Goal: Participate in discussion

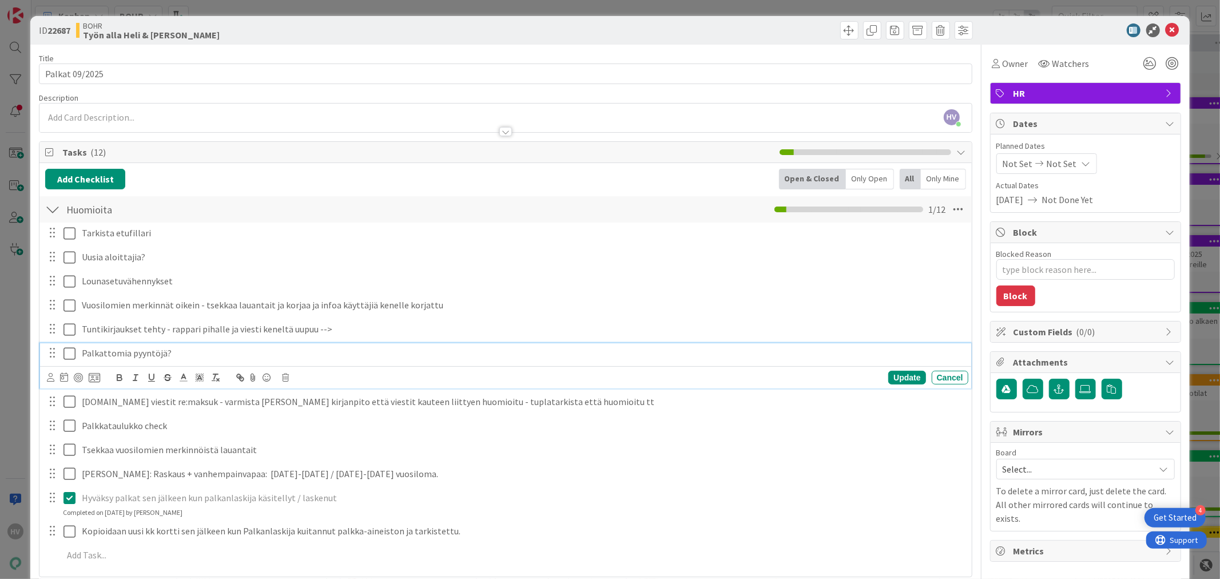
click at [166, 353] on p "Palkattomia pyyntöjä?" at bounding box center [523, 352] width 882 height 13
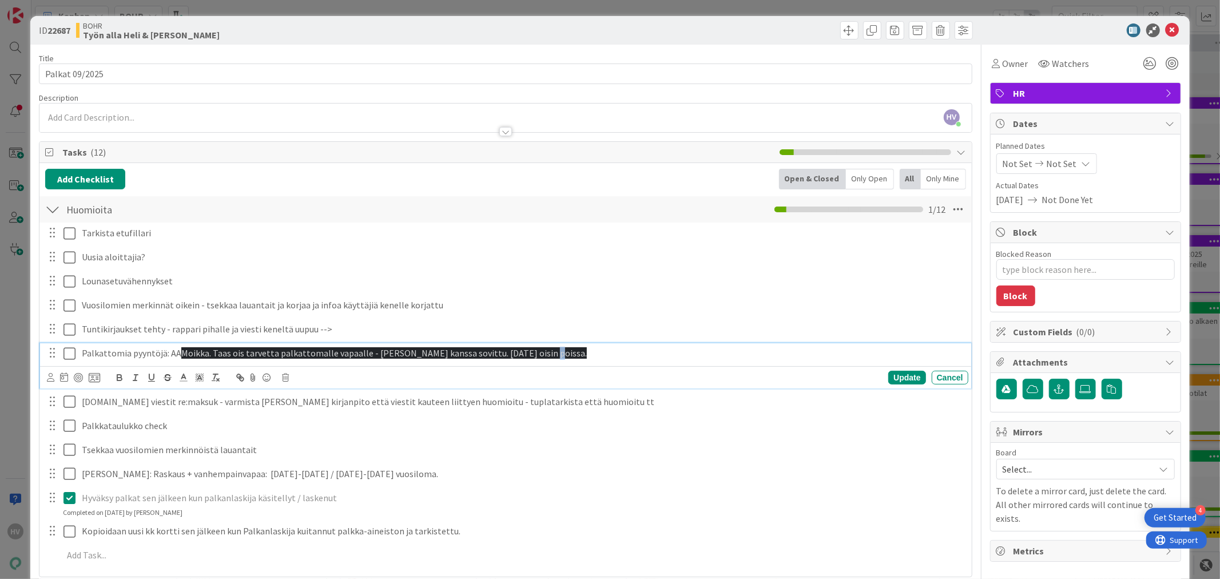
drag, startPoint x: 535, startPoint y: 352, endPoint x: 526, endPoint y: 352, distance: 9.1
click at [526, 352] on p "Palkattomia pyyntöjä: AA Moikka. Taas ois tarvetta palkattomalle vapaalle - [PE…" at bounding box center [523, 352] width 882 height 13
click at [469, 356] on span "Moikka. Taas ois tarvetta palkattomalle vapaalle - [PERSON_NAME] kanssa sovittu…" at bounding box center [383, 352] width 405 height 11
drag, startPoint x: 455, startPoint y: 354, endPoint x: 178, endPoint y: 351, distance: 277.3
click at [178, 351] on p "Palkattomia pyyntöjä: AA Moikka. Taas ois tarvetta palkattomalle vapaalle - [PE…" at bounding box center [523, 352] width 882 height 13
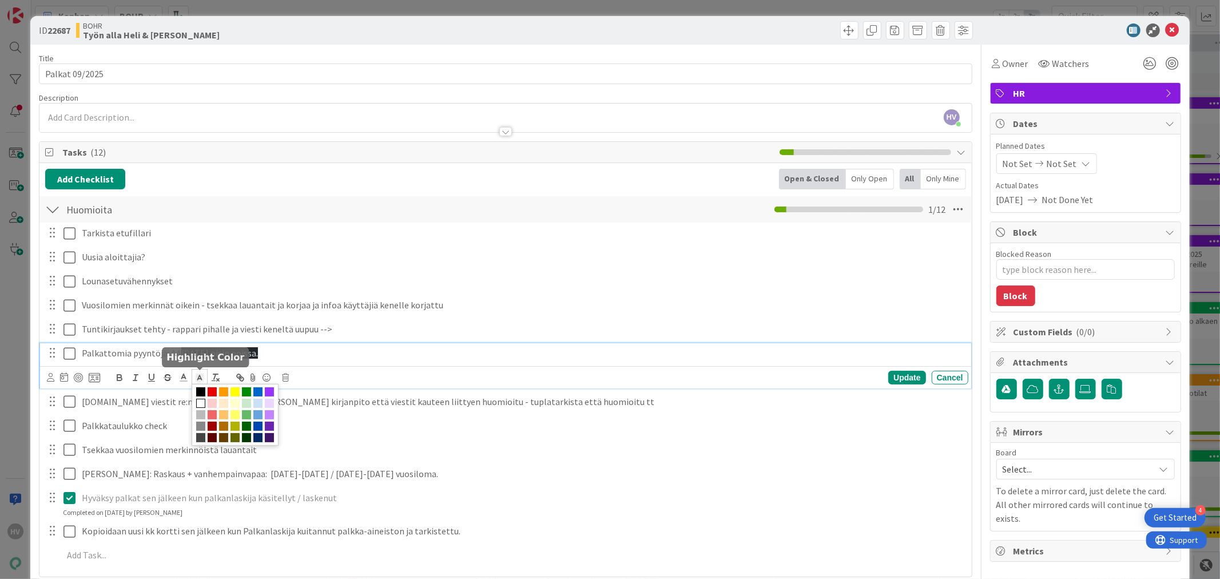
click at [199, 380] on icon at bounding box center [199, 380] width 1 height 1
click at [205, 403] on span at bounding box center [200, 403] width 9 height 9
click at [184, 376] on icon at bounding box center [183, 377] width 10 height 10
click at [184, 393] on span at bounding box center [184, 391] width 9 height 9
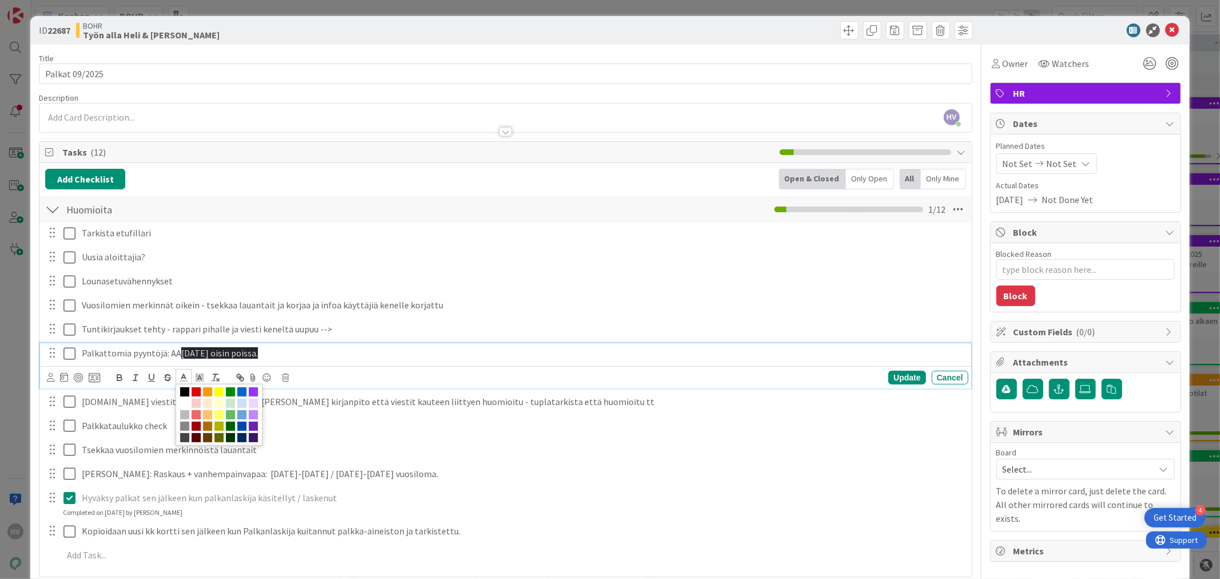
click at [321, 355] on p "Palkattomia pyyntöjä: AA [DATE] oisin poissa." at bounding box center [523, 352] width 882 height 13
click at [296, 350] on p "Palkattomia pyyntöjä: AA [DATE] oisin poissa." at bounding box center [523, 352] width 882 height 13
drag, startPoint x: 289, startPoint y: 350, endPoint x: 178, endPoint y: 354, distance: 111.0
click at [178, 354] on p "Palkattomia pyyntöjä: AA [DATE] oisin poissa." at bounding box center [523, 352] width 882 height 13
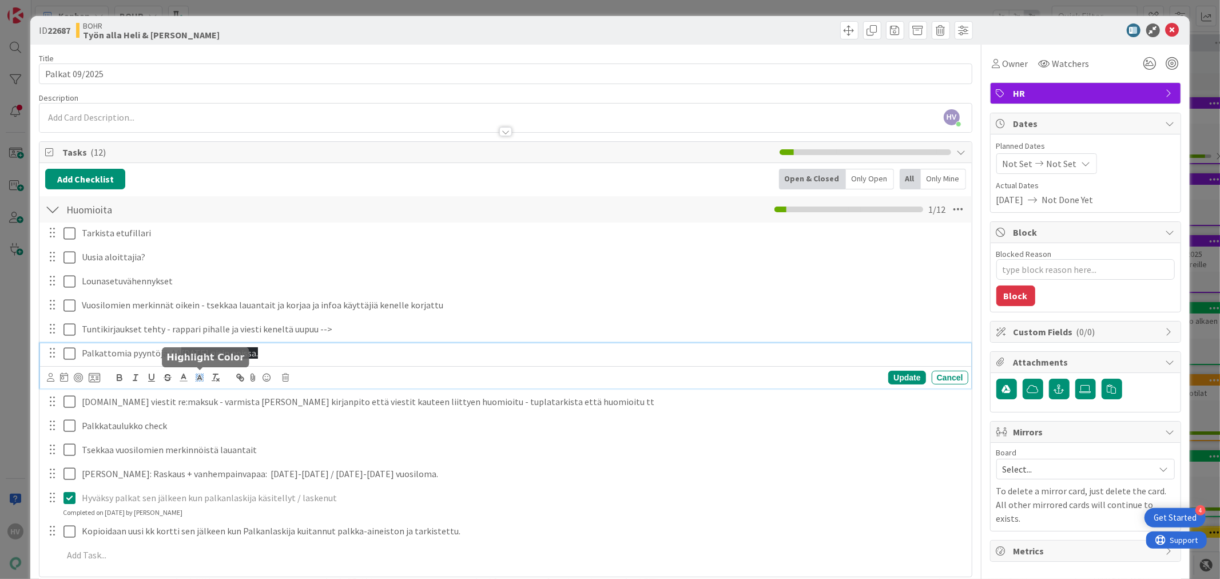
click at [198, 375] on icon at bounding box center [199, 377] width 10 height 10
click at [205, 402] on span at bounding box center [200, 403] width 9 height 9
click at [184, 376] on icon at bounding box center [183, 377] width 10 height 10
click at [186, 392] on span at bounding box center [184, 391] width 9 height 9
click at [323, 356] on p "Palkattomia pyyntöjä: AA [DATE] oisin poissa." at bounding box center [523, 352] width 882 height 13
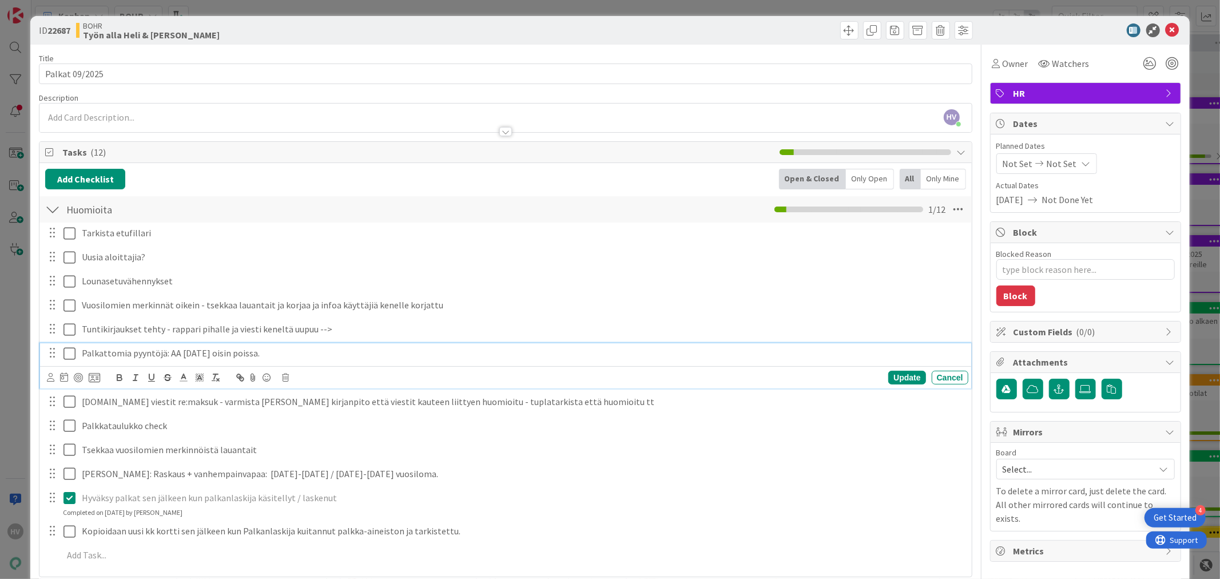
drag, startPoint x: 173, startPoint y: 349, endPoint x: 181, endPoint y: 350, distance: 8.0
click at [174, 349] on p "Palkattomia pyyntöjä: AA [DATE] oisin poissa." at bounding box center [523, 352] width 882 height 13
click at [480, 179] on div "Add Checklist Open & Closed Only Open All Only Mine" at bounding box center [505, 179] width 920 height 21
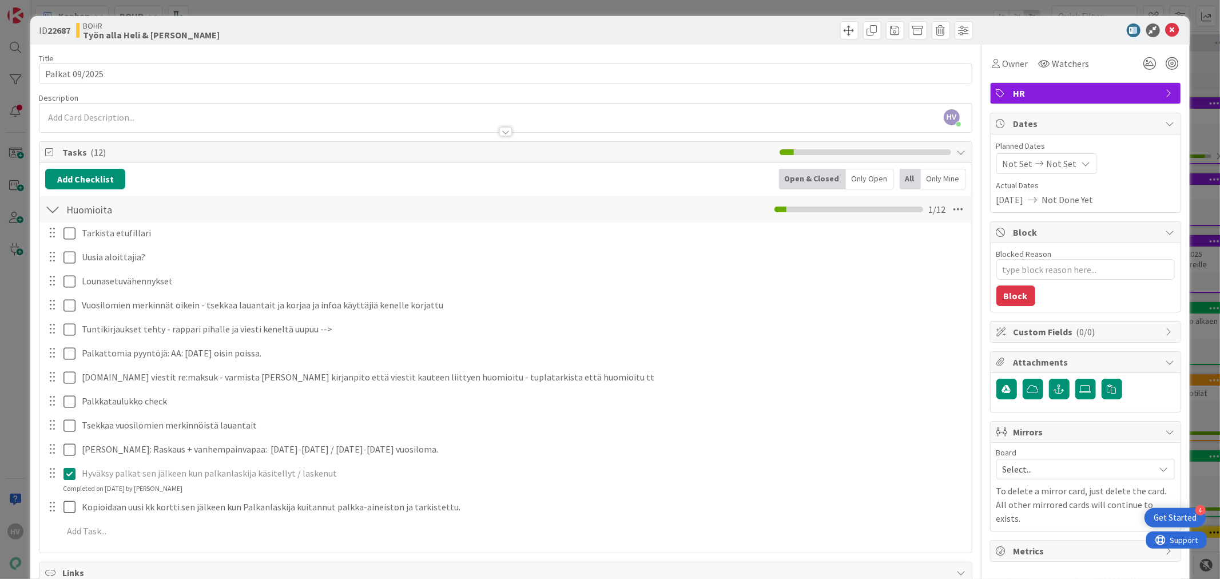
type textarea "x"
